Goal: Navigation & Orientation: Find specific page/section

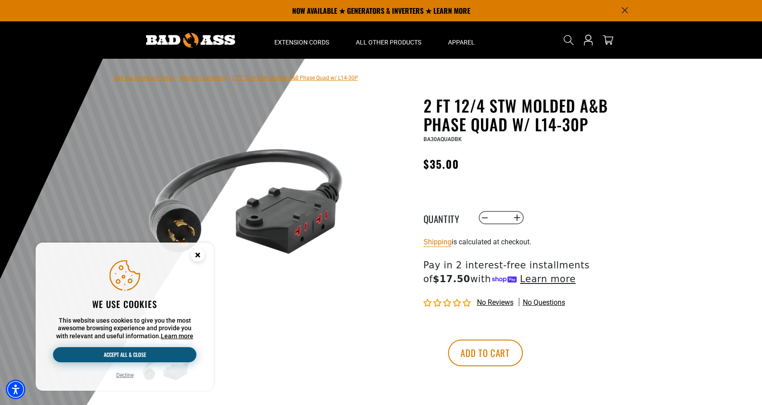
click at [136, 357] on button "Accept all & close" at bounding box center [124, 354] width 143 height 15
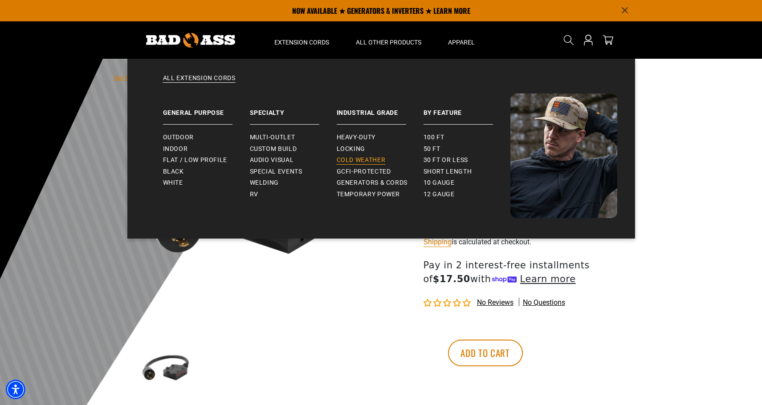
click at [357, 158] on span "Cold Weather" at bounding box center [360, 160] width 49 height 8
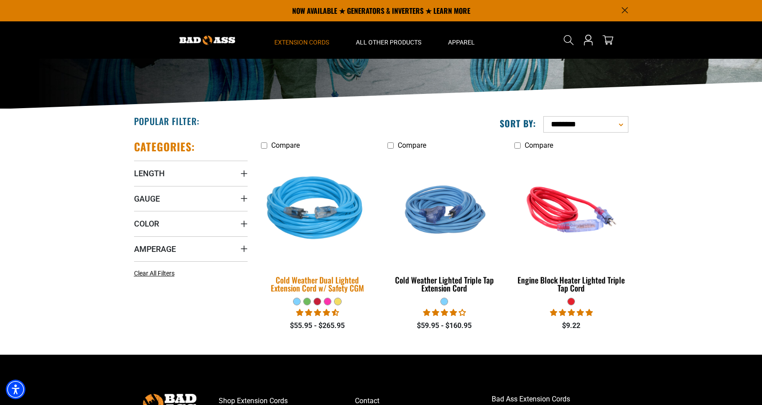
scroll to position [89, 0]
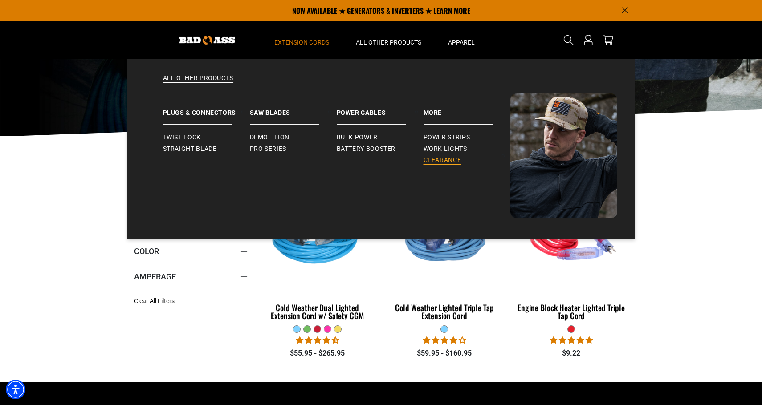
click at [448, 160] on span "Clearance" at bounding box center [442, 160] width 38 height 8
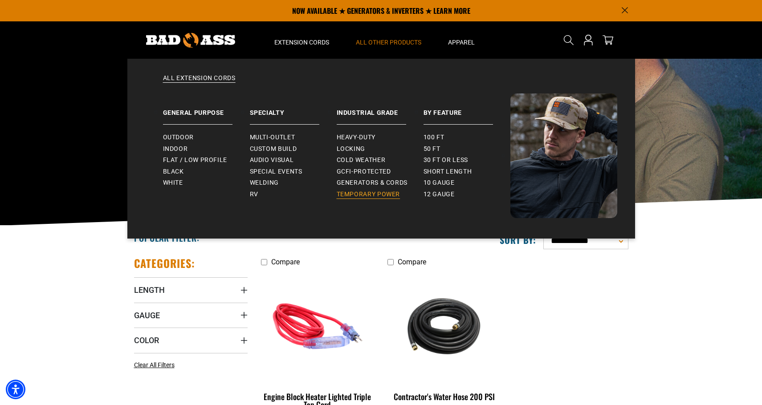
click at [370, 192] on span "Temporary Power" at bounding box center [368, 195] width 64 height 8
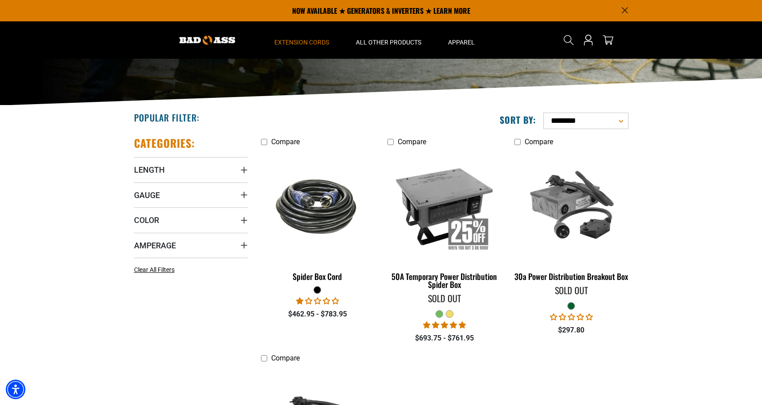
scroll to position [89, 0]
